Goal: Check status: Check status

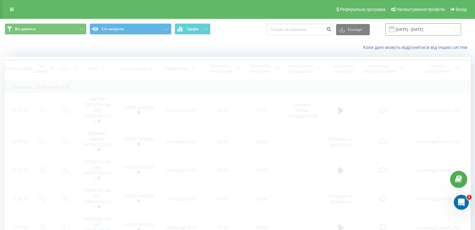
click at [420, 33] on input "[DATE] - [DATE]" at bounding box center [423, 29] width 76 height 12
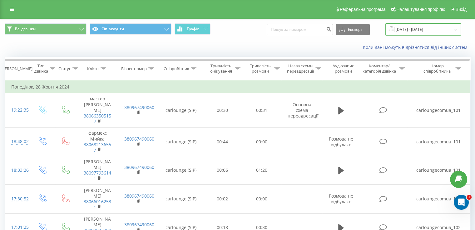
click at [420, 33] on input "[DATE] - [DATE]" at bounding box center [423, 29] width 76 height 12
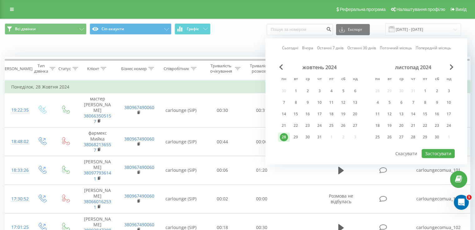
click at [287, 48] on link "Сьогодні" at bounding box center [290, 48] width 16 height 6
click at [436, 154] on button "Застосувати" at bounding box center [437, 153] width 33 height 9
type input "[DATE] - [DATE]"
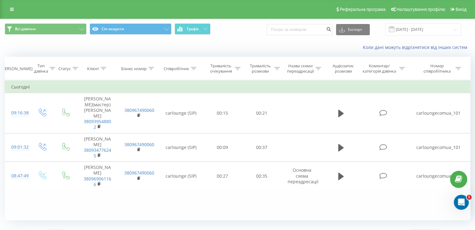
click at [324, 12] on div "Реферальна програма Налаштування профілю Вихід" at bounding box center [237, 9] width 475 height 19
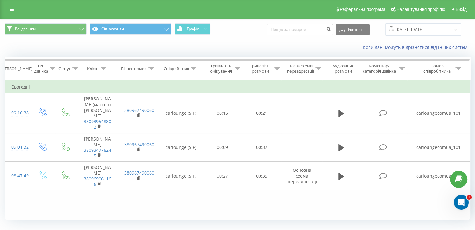
scroll to position [14, 0]
